Goal: Information Seeking & Learning: Compare options

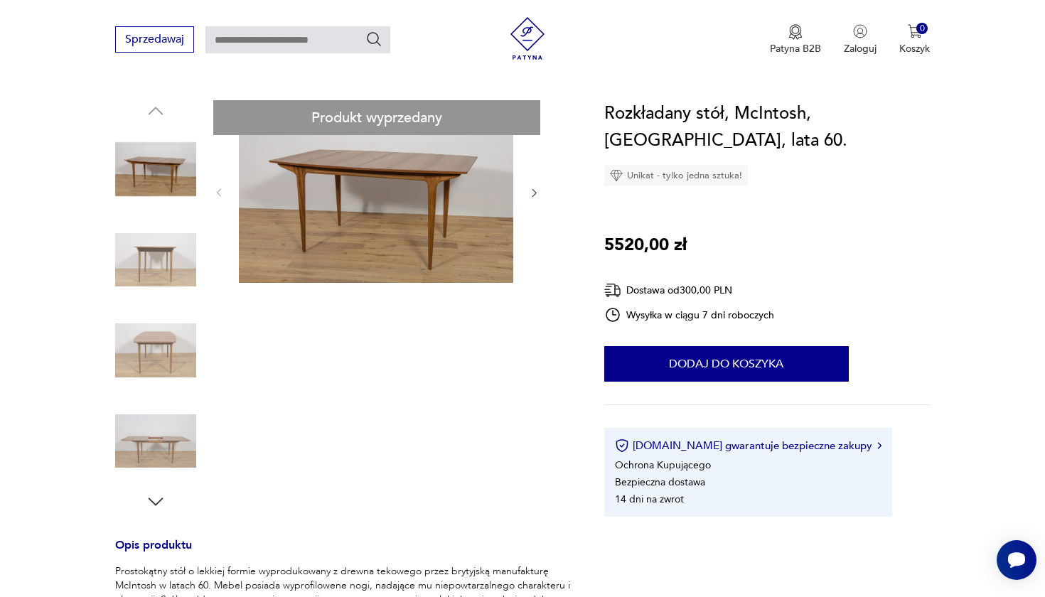
scroll to position [133, 0]
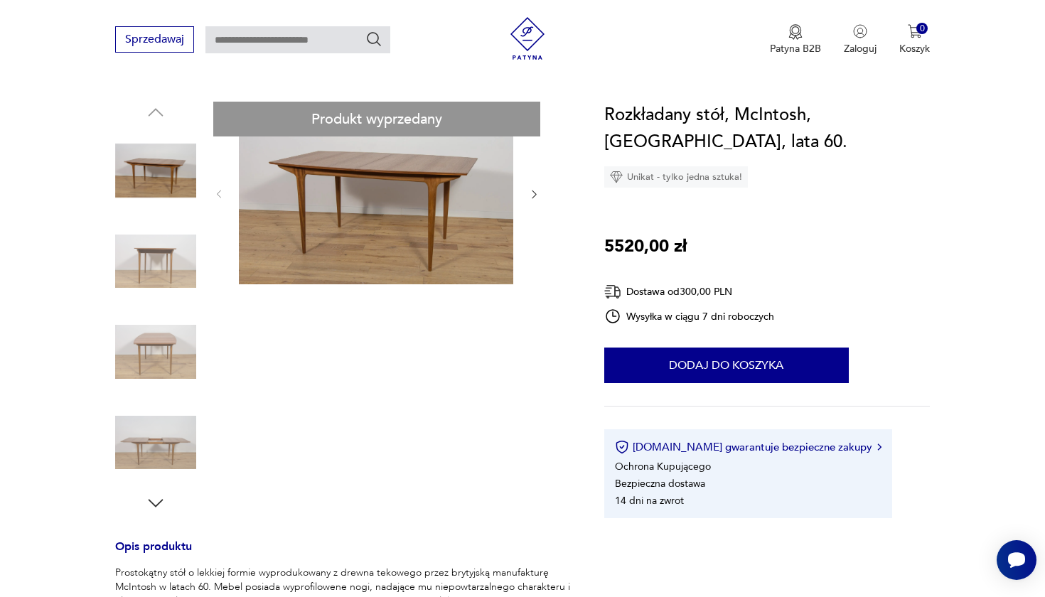
click at [532, 195] on icon "button" at bounding box center [534, 194] width 12 height 12
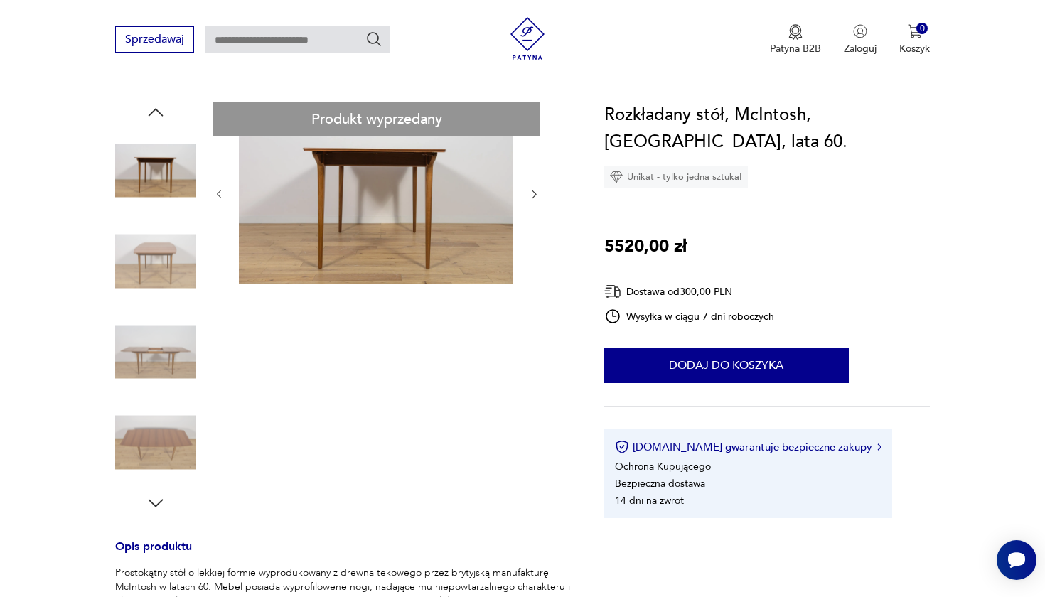
click at [532, 195] on icon "button" at bounding box center [534, 194] width 12 height 12
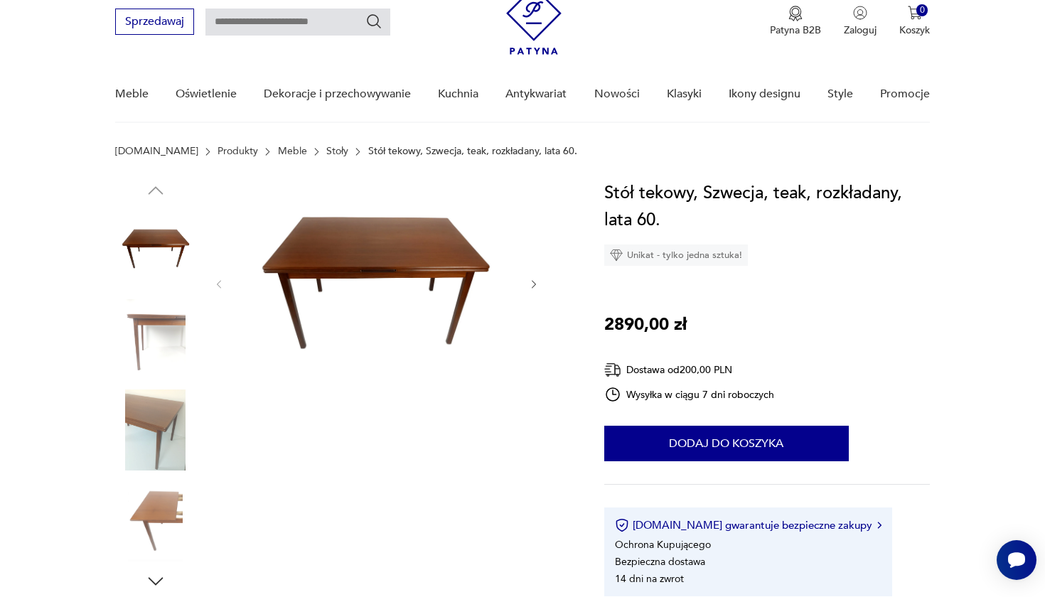
scroll to position [57, 0]
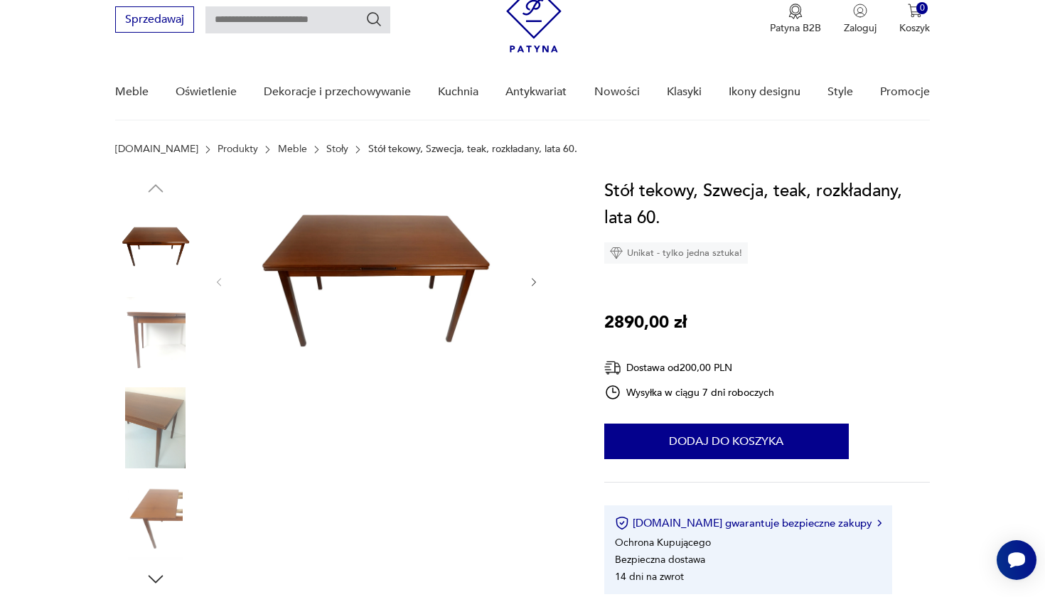
click at [529, 284] on icon "button" at bounding box center [534, 282] width 12 height 12
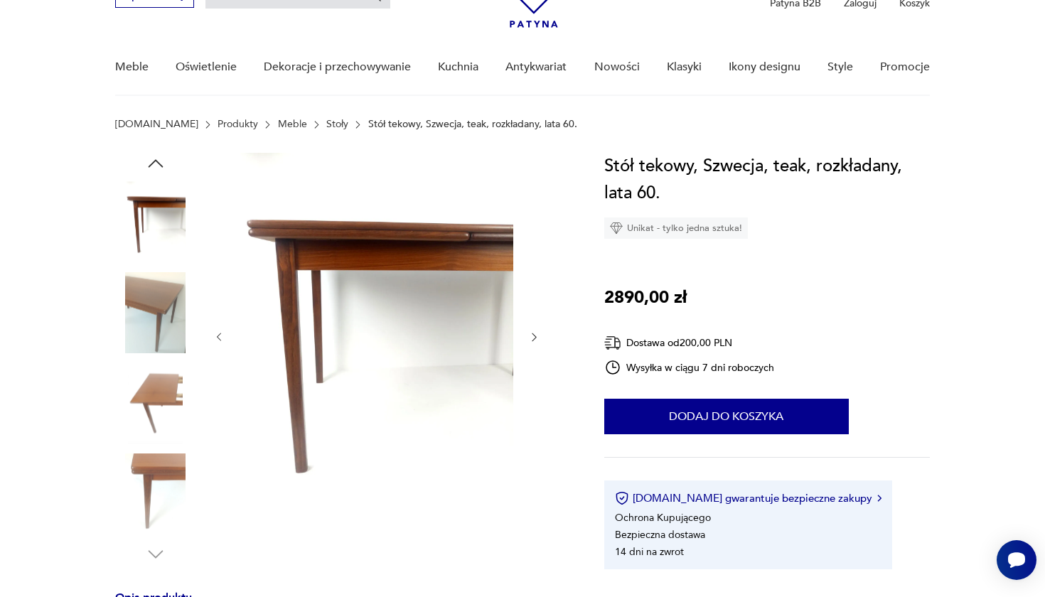
scroll to position [74, 0]
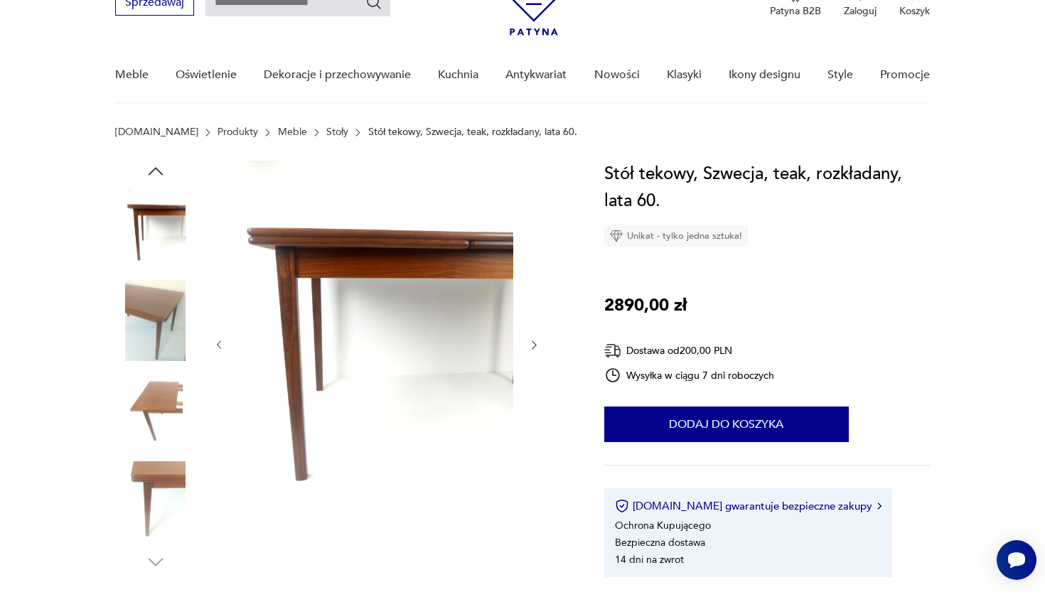
click at [535, 345] on icon "button" at bounding box center [534, 345] width 4 height 9
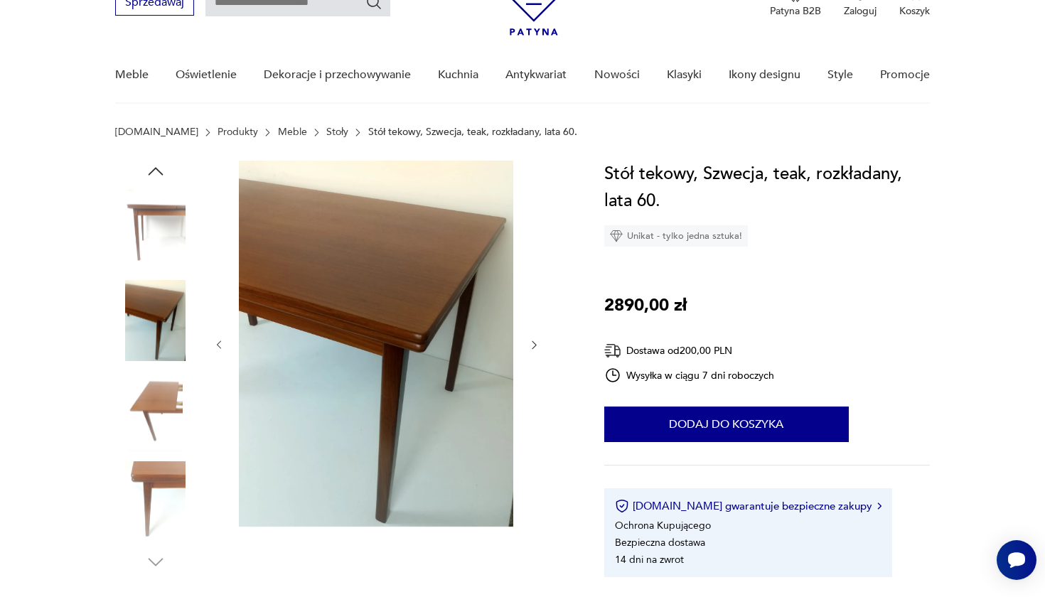
click at [534, 345] on icon "button" at bounding box center [534, 345] width 12 height 12
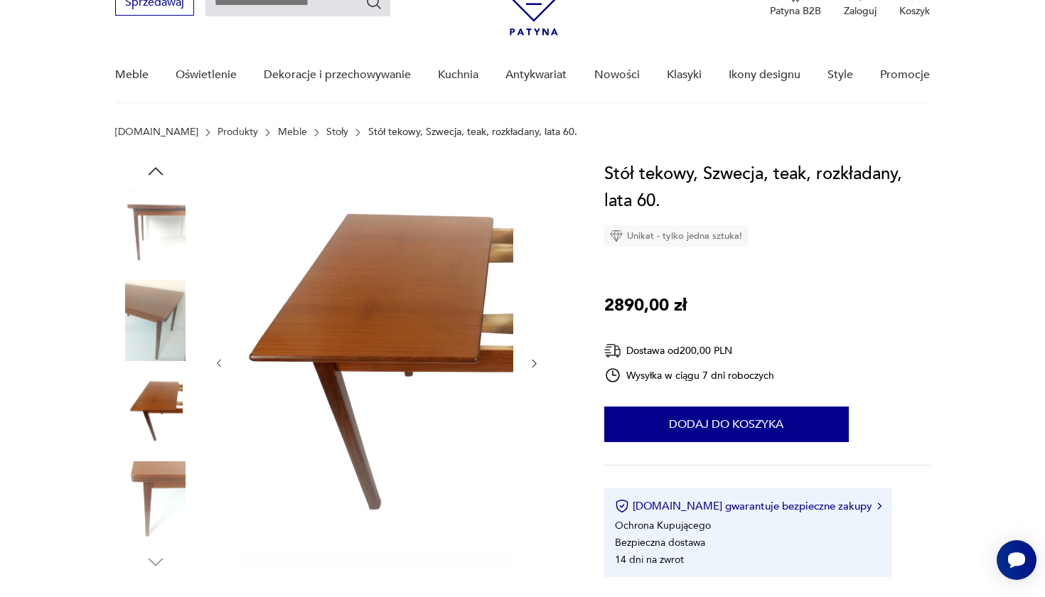
click at [534, 345] on div at bounding box center [376, 364] width 327 height 406
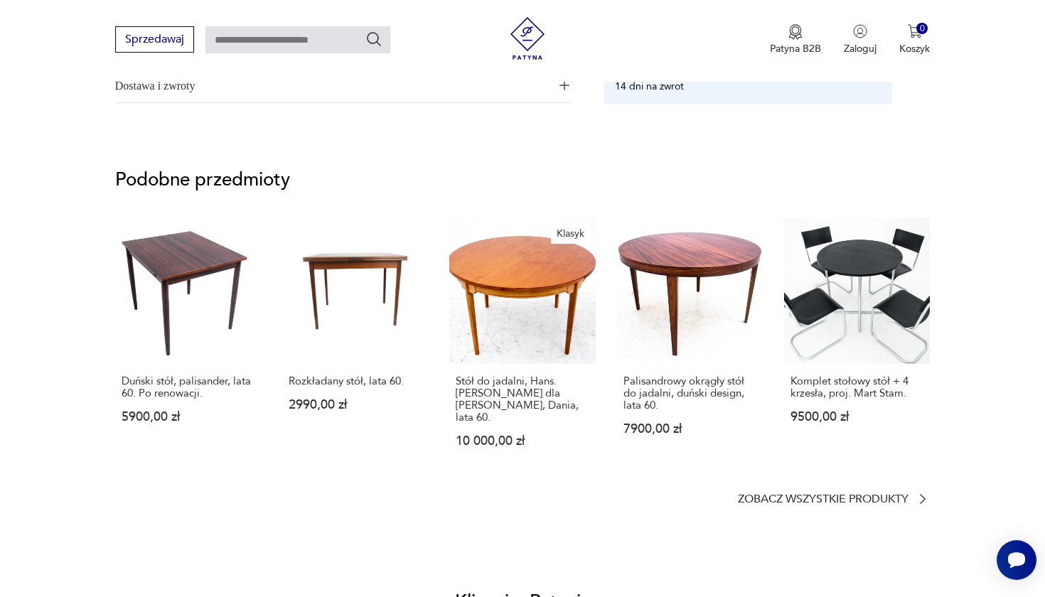
scroll to position [998, 0]
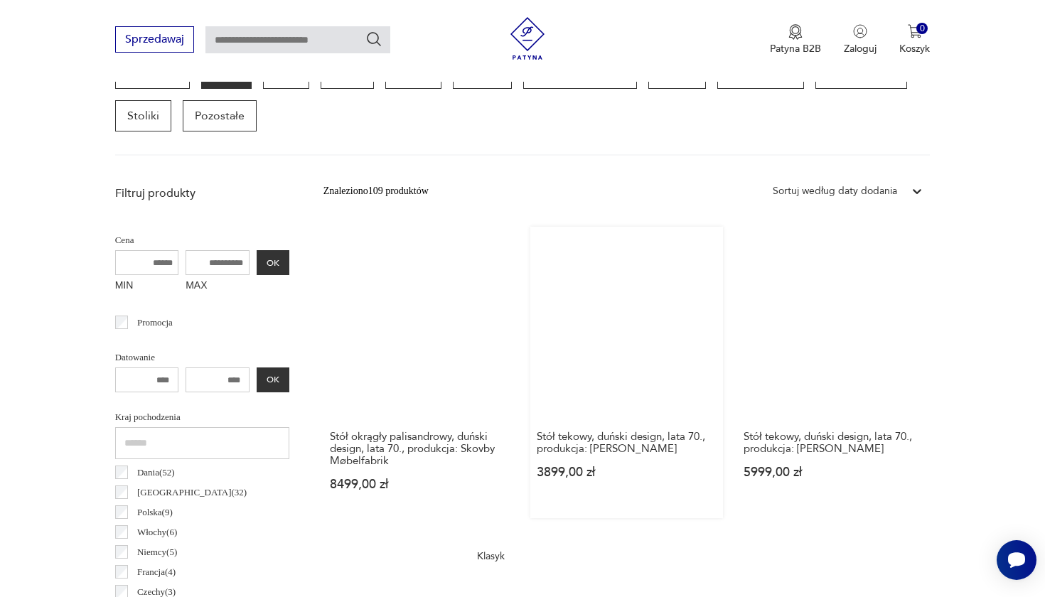
scroll to position [415, 0]
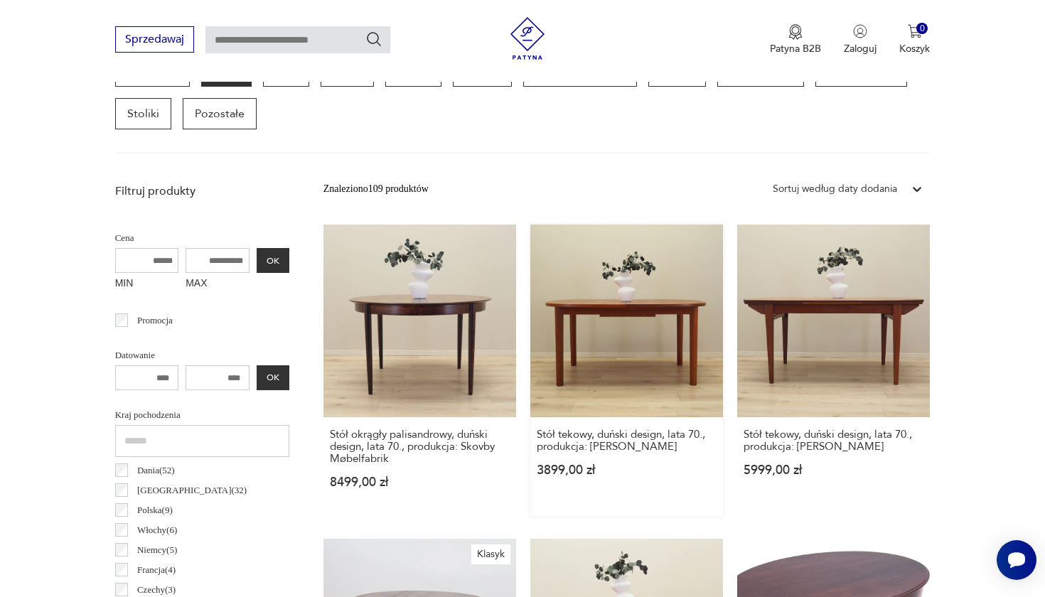
click at [530, 327] on link "Stół tekowy, duński design, lata 70., produkcja: Farstrup Møbler 3899,00 zł" at bounding box center [626, 370] width 193 height 291
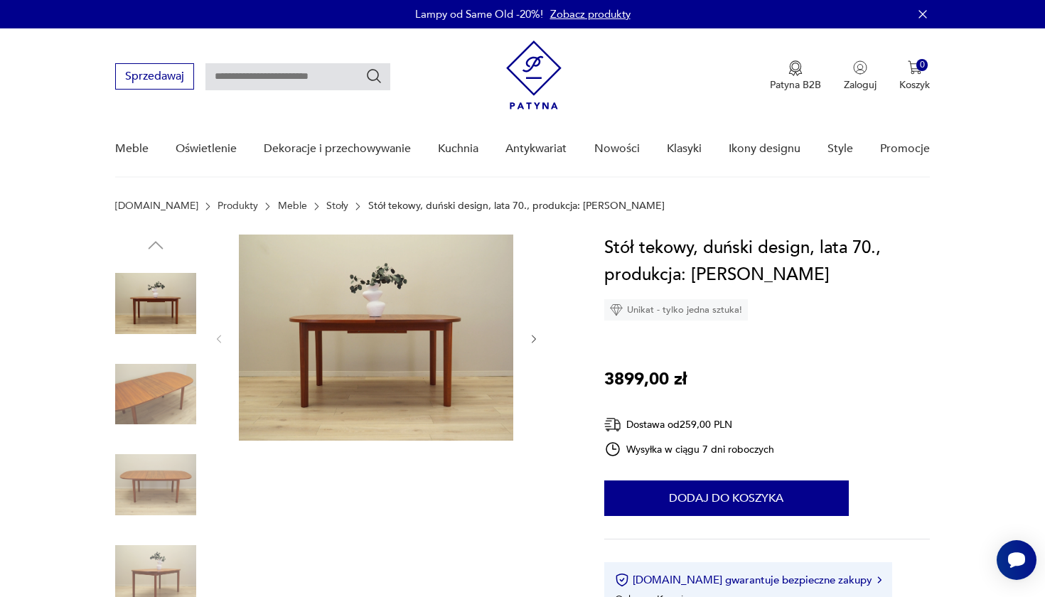
click at [532, 339] on icon "button" at bounding box center [534, 339] width 12 height 12
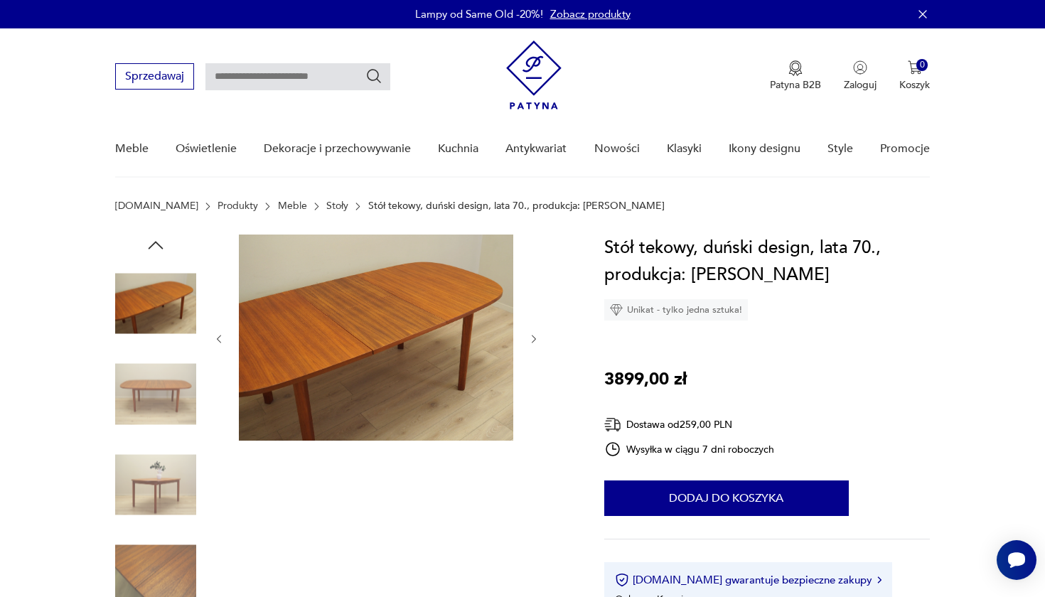
click at [532, 339] on icon "button" at bounding box center [534, 339] width 12 height 12
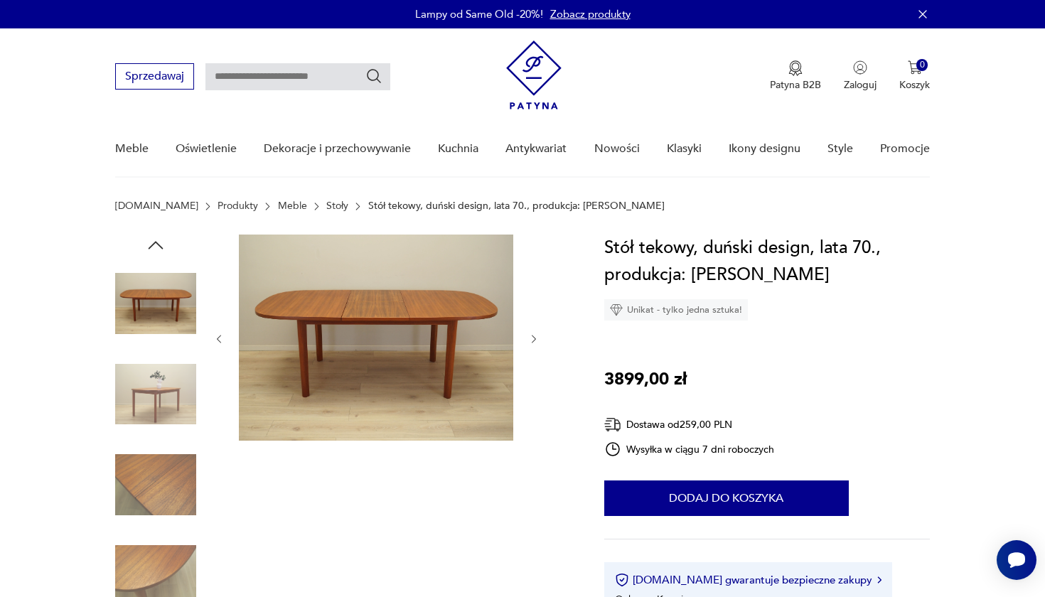
click at [532, 339] on icon "button" at bounding box center [534, 339] width 12 height 12
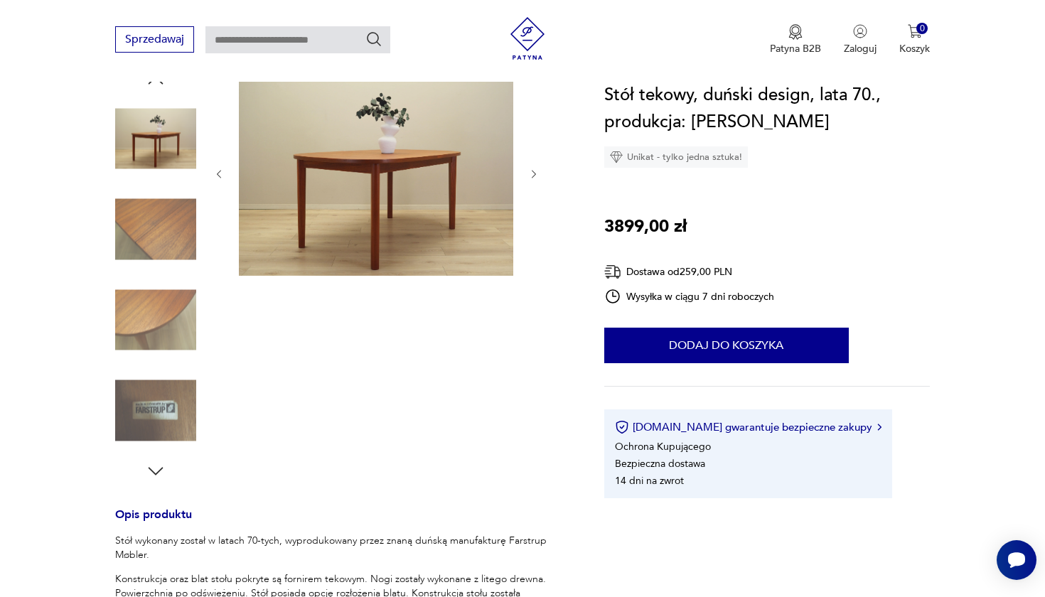
scroll to position [164, 0]
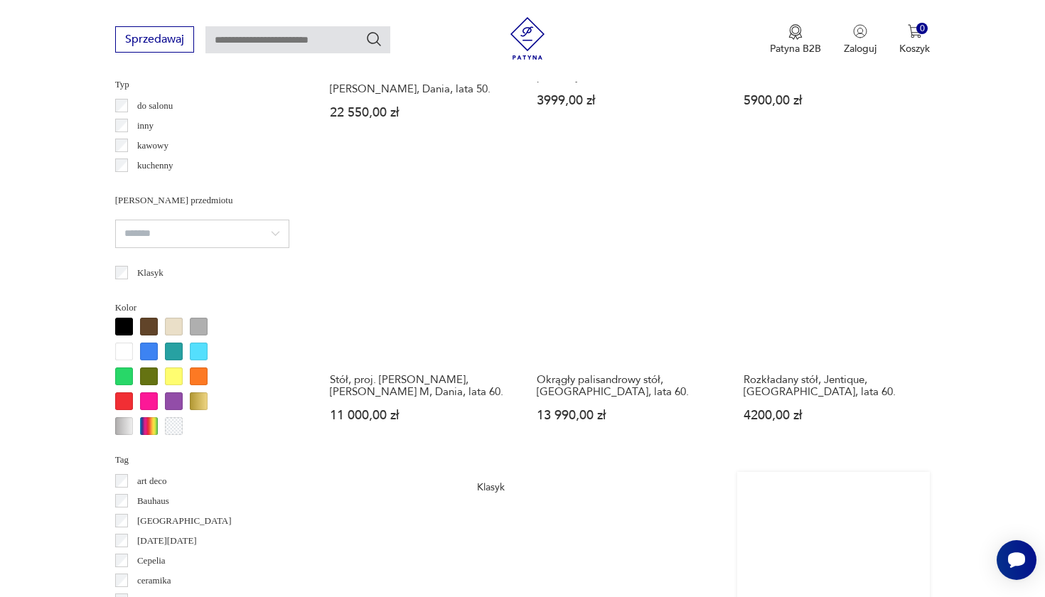
scroll to position [1101, 0]
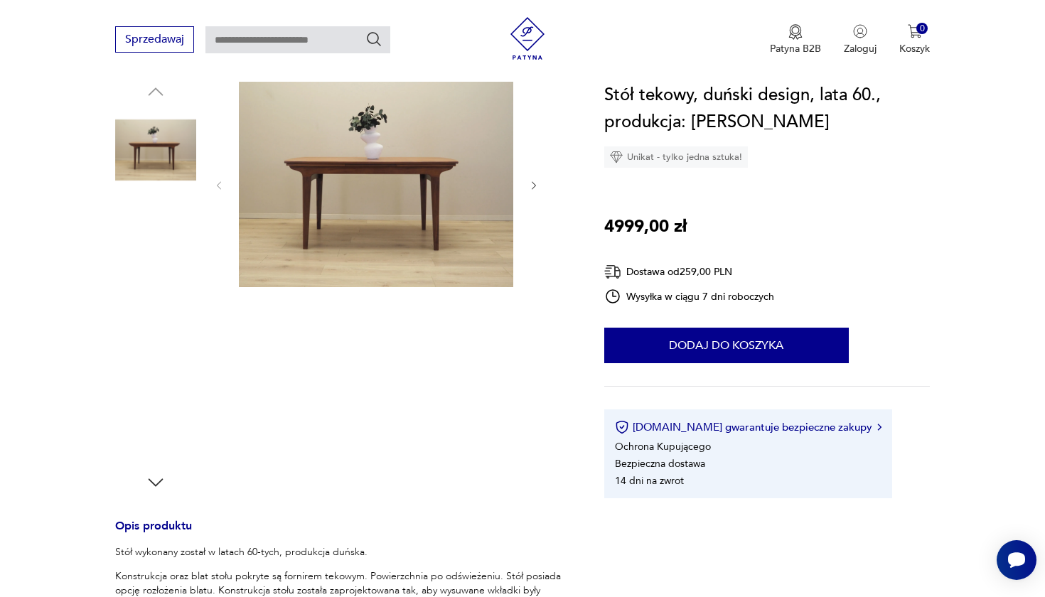
scroll to position [153, 0]
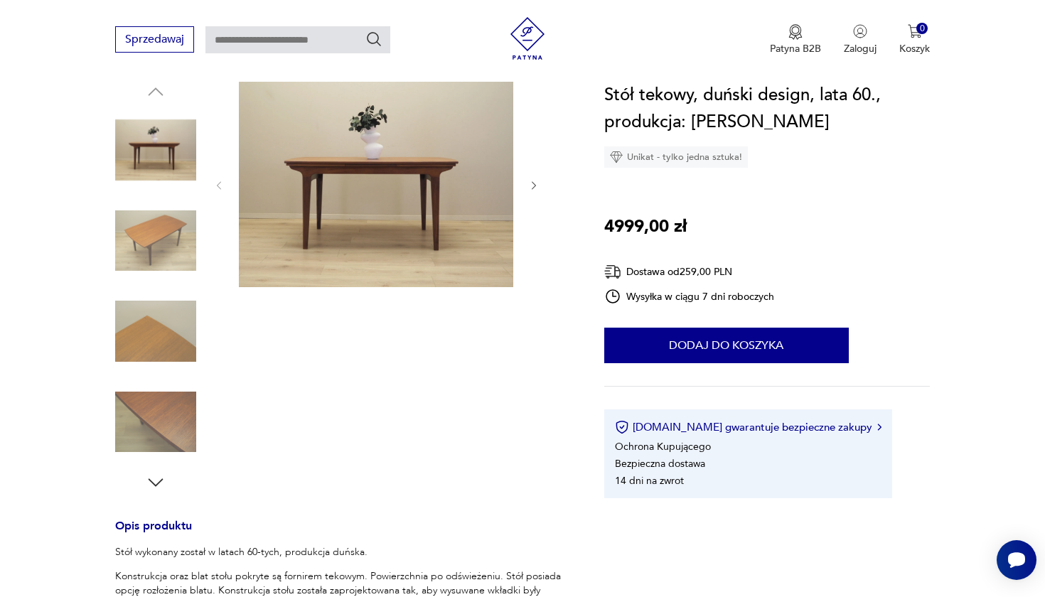
click at [536, 185] on icon "button" at bounding box center [534, 186] width 12 height 12
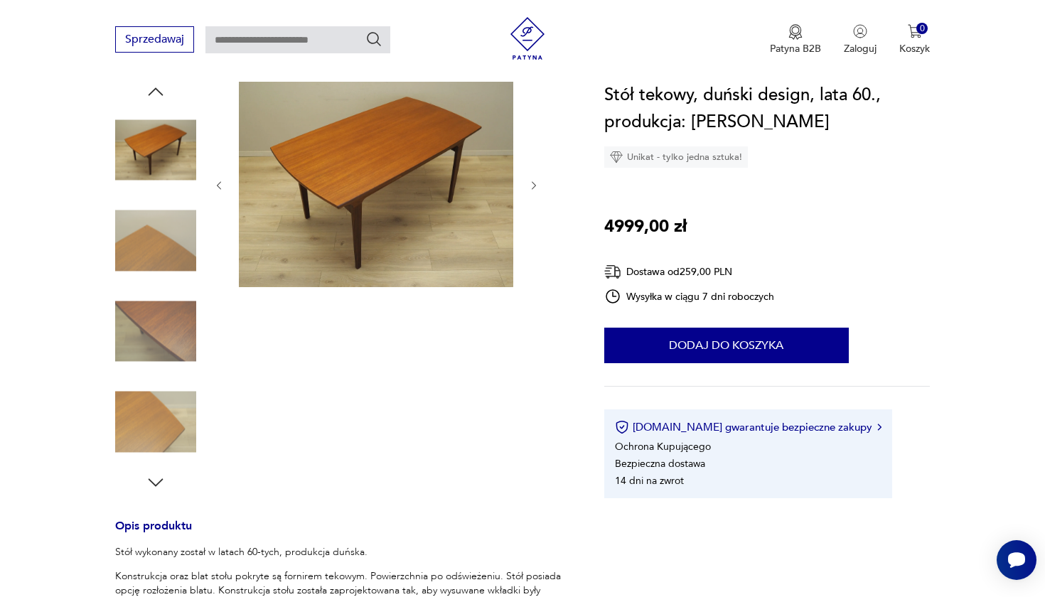
click at [536, 185] on icon "button" at bounding box center [534, 186] width 12 height 12
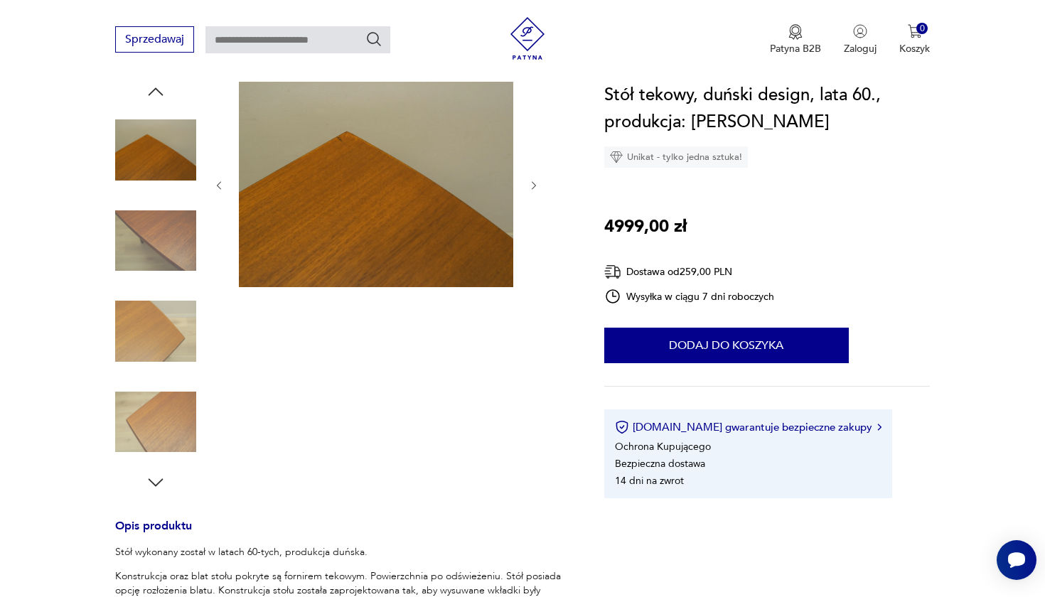
click at [536, 185] on icon "button" at bounding box center [534, 186] width 12 height 12
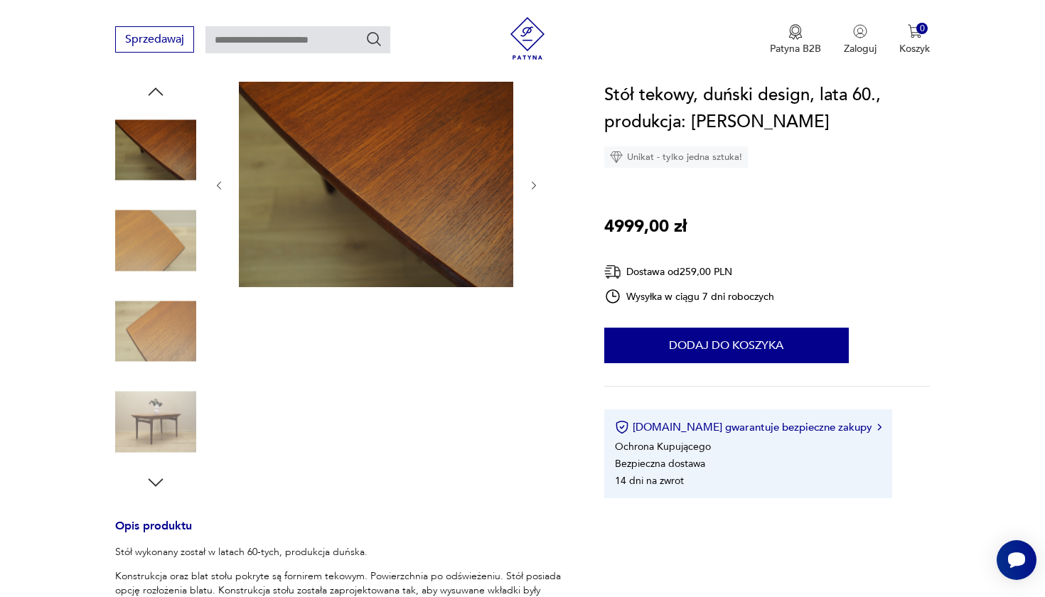
click at [536, 185] on icon "button" at bounding box center [534, 186] width 12 height 12
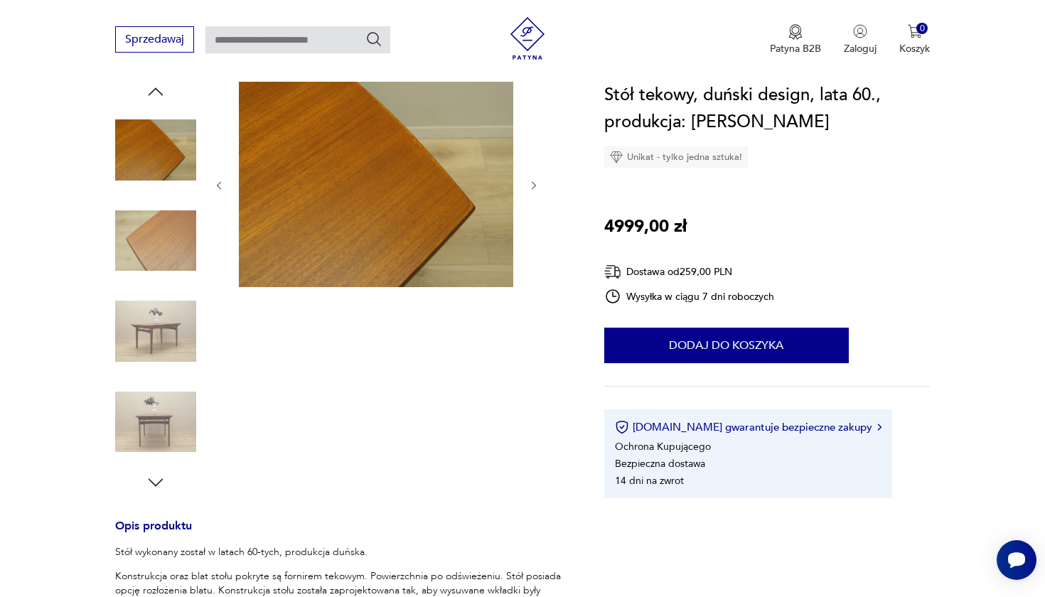
click at [536, 185] on icon "button" at bounding box center [534, 186] width 12 height 12
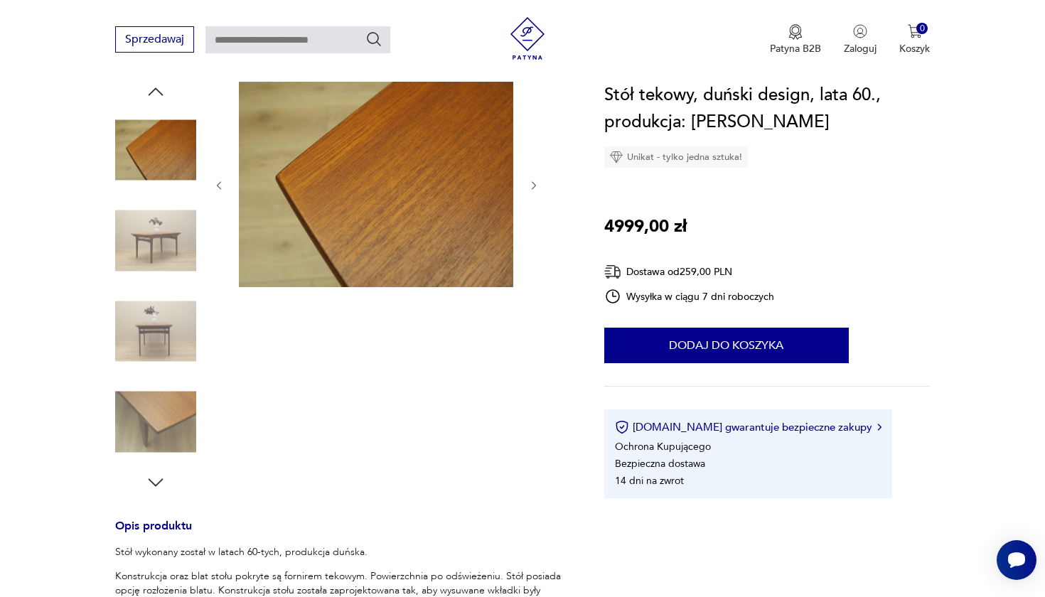
click at [536, 185] on icon "button" at bounding box center [534, 186] width 12 height 12
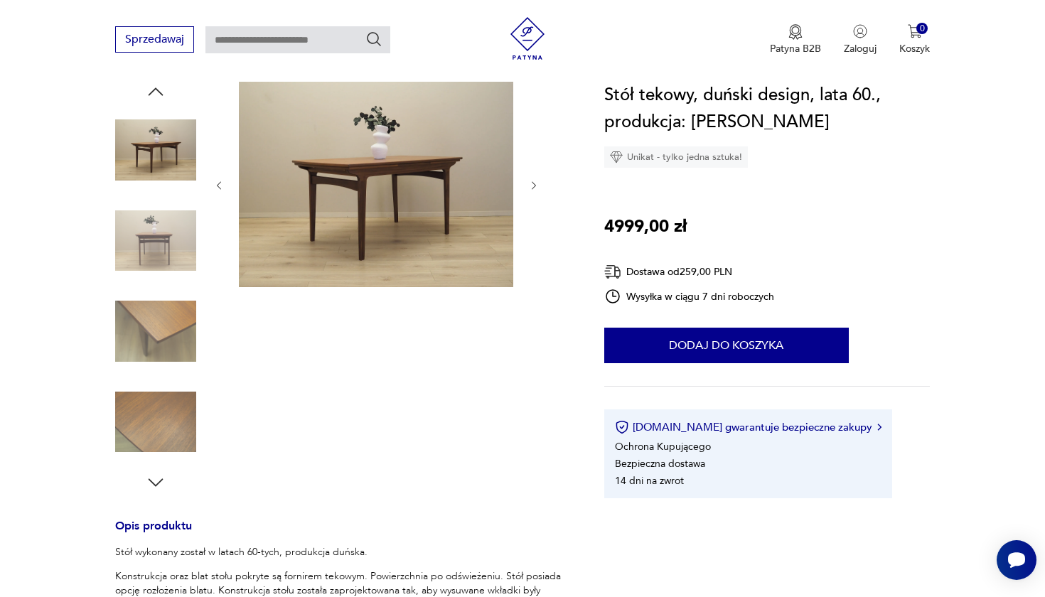
click at [536, 185] on icon "button" at bounding box center [534, 186] width 12 height 12
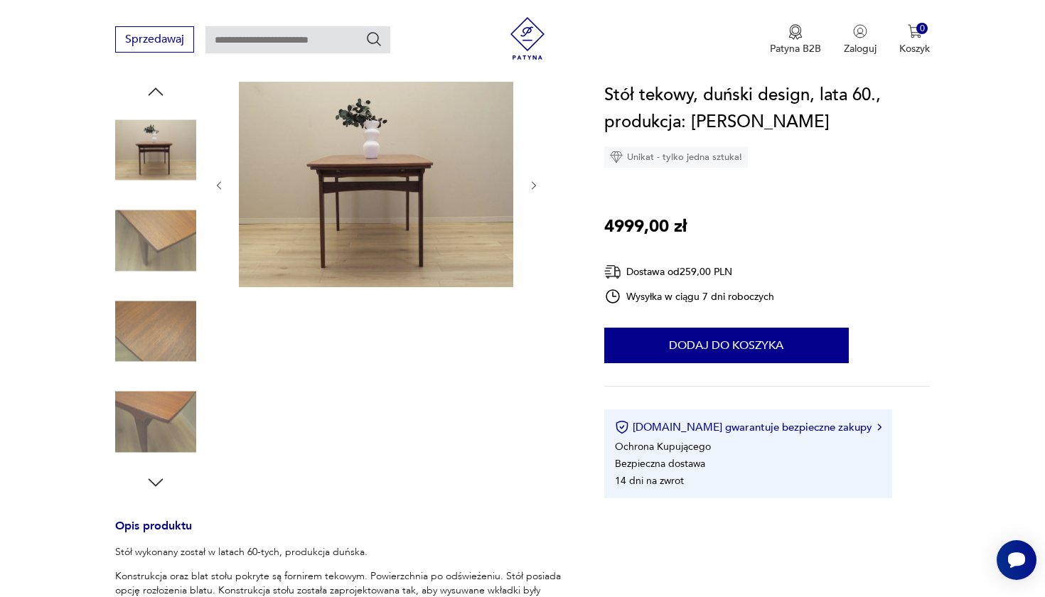
click at [536, 185] on icon "button" at bounding box center [534, 186] width 12 height 12
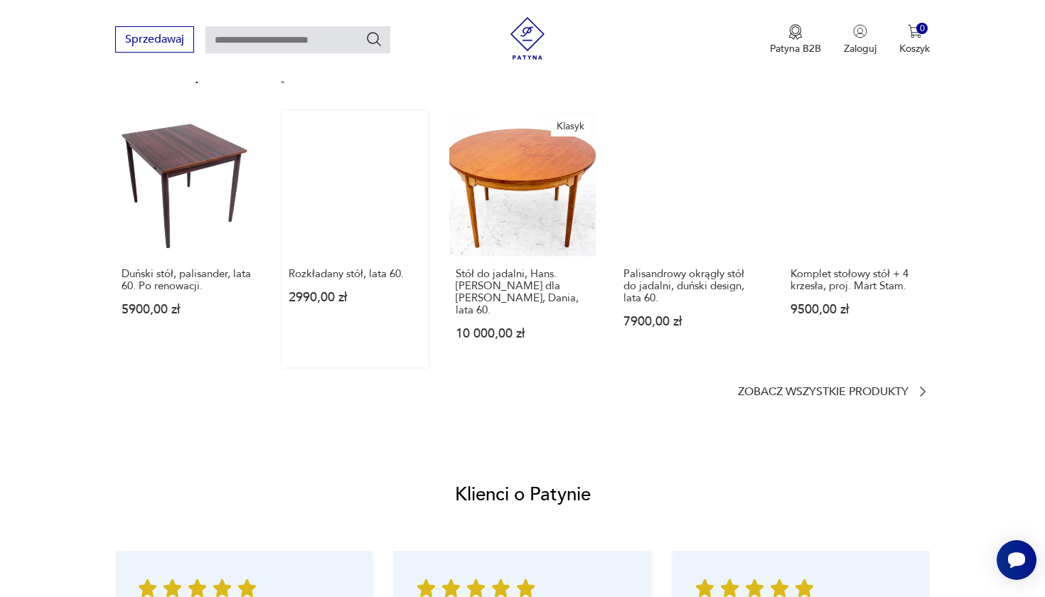
scroll to position [1152, 0]
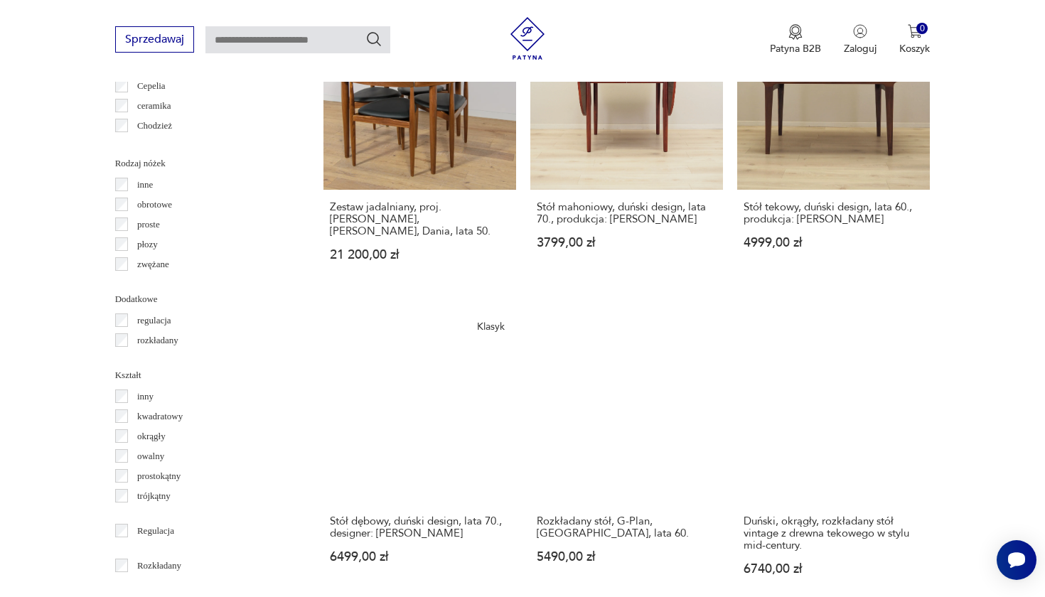
scroll to position [1566, 0]
